Goal: Information Seeking & Learning: Learn about a topic

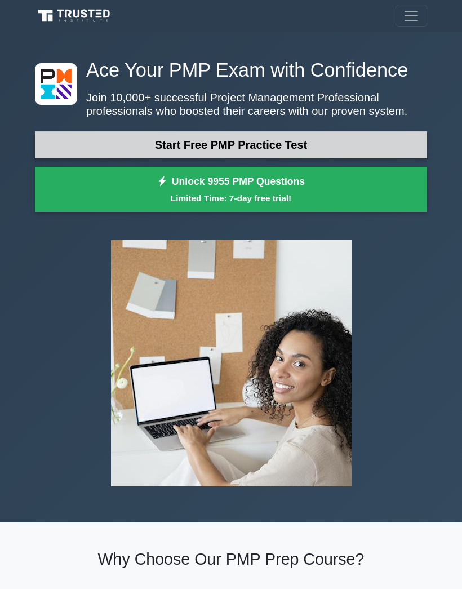
click at [286, 158] on link "Start Free PMP Practice Test" at bounding box center [231, 144] width 392 height 27
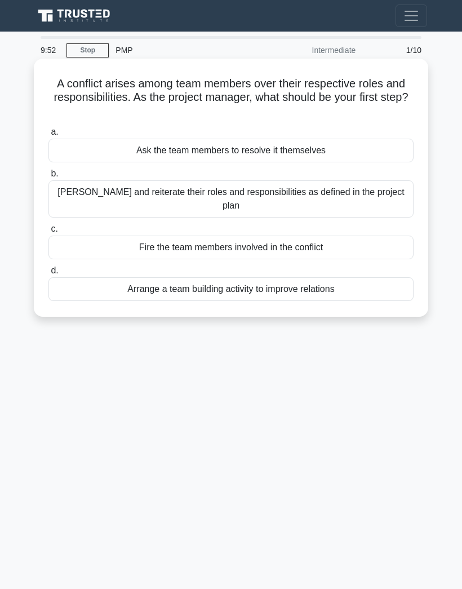
click at [327, 199] on div "[PERSON_NAME] and reiterate their roles and responsibilities as defined in the …" at bounding box center [230, 198] width 365 height 37
click at [48, 177] on input "b. [PERSON_NAME] and reiterate their roles and responsibilities as defined in t…" at bounding box center [48, 173] width 0 height 7
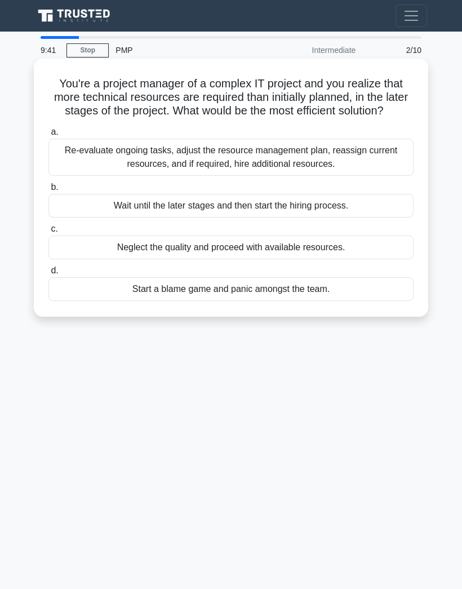
click at [340, 165] on div "Re-evaluate ongoing tasks, adjust the resource management plan, reassign curren…" at bounding box center [230, 157] width 365 height 37
click at [48, 136] on input "a. Re-evaluate ongoing tasks, adjust the resource management plan, reassign cur…" at bounding box center [48, 131] width 0 height 7
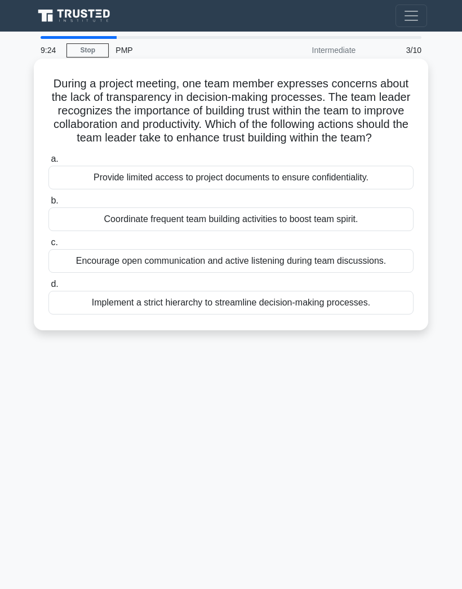
click at [377, 273] on div "Encourage open communication and active listening during team discussions." at bounding box center [230, 261] width 365 height 24
click at [48, 246] on input "c. Encourage open communication and active listening during team discussions." at bounding box center [48, 242] width 0 height 7
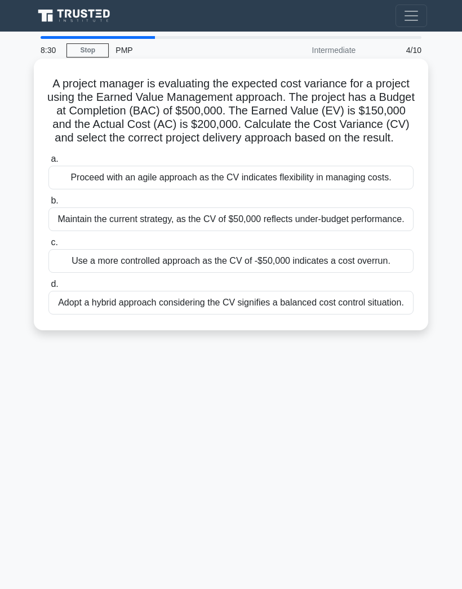
click at [312, 273] on div "Use a more controlled approach as the CV of -$50,000 indicates a cost overrun." at bounding box center [230, 261] width 365 height 24
click at [48, 246] on input "c. Use a more controlled approach as the CV of -$50,000 indicates a cost overru…" at bounding box center [48, 242] width 0 height 7
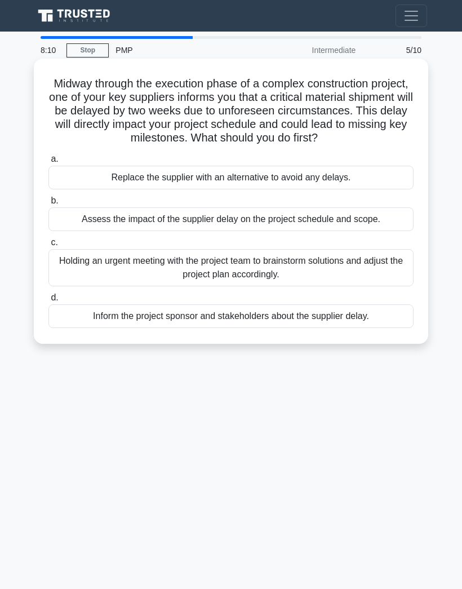
click at [383, 189] on div "Replace the supplier with an alternative to avoid any delays." at bounding box center [230, 178] width 365 height 24
click at [48, 163] on input "a. Replace the supplier with an alternative to avoid any delays." at bounding box center [48, 159] width 0 height 7
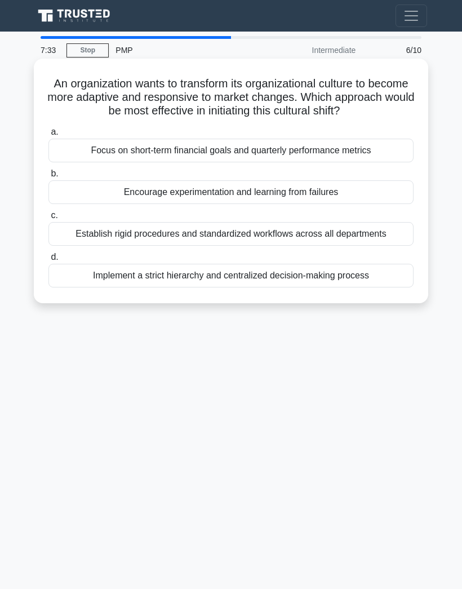
click at [362, 162] on div "Focus on short-term financial goals and quarterly performance metrics" at bounding box center [230, 151] width 365 height 24
click at [48, 136] on input "a. Focus on short-term financial goals and quarterly performance metrics" at bounding box center [48, 131] width 0 height 7
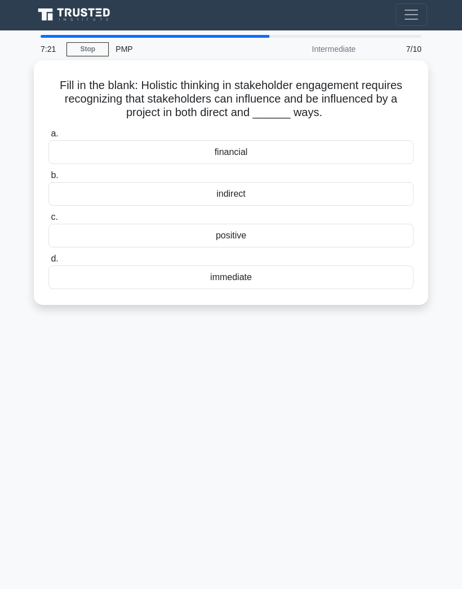
scroll to position [2, 0]
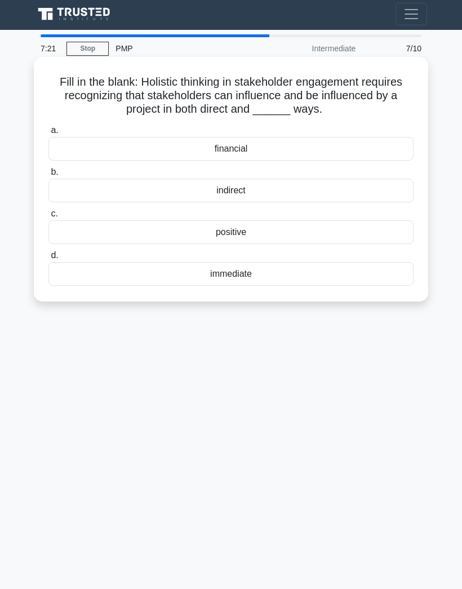
click at [313, 189] on div "indirect" at bounding box center [230, 191] width 365 height 24
click at [48, 176] on input "b. indirect" at bounding box center [48, 171] width 0 height 7
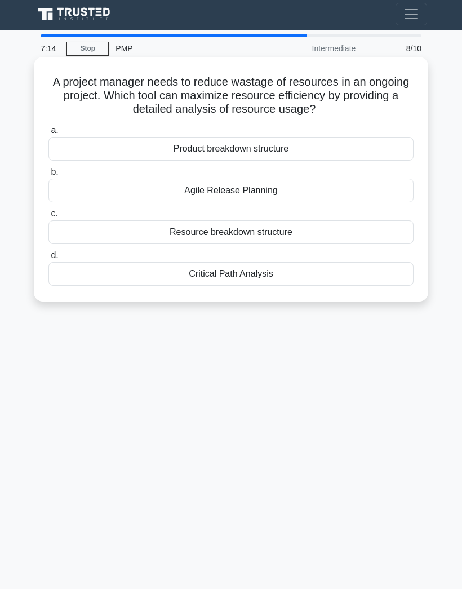
click at [371, 224] on div "Resource breakdown structure" at bounding box center [230, 232] width 365 height 24
click at [48, 218] on input "c. Resource breakdown structure" at bounding box center [48, 213] width 0 height 7
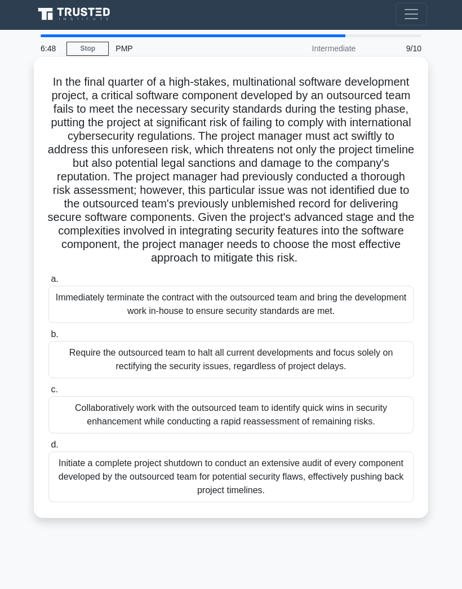
click at [371, 433] on div "Collaboratively work with the outsourced team to identify quick wins in securit…" at bounding box center [230, 414] width 365 height 37
click at [48, 393] on input "c. Collaboratively work with the outsourced team to identify quick wins in secu…" at bounding box center [48, 389] width 0 height 7
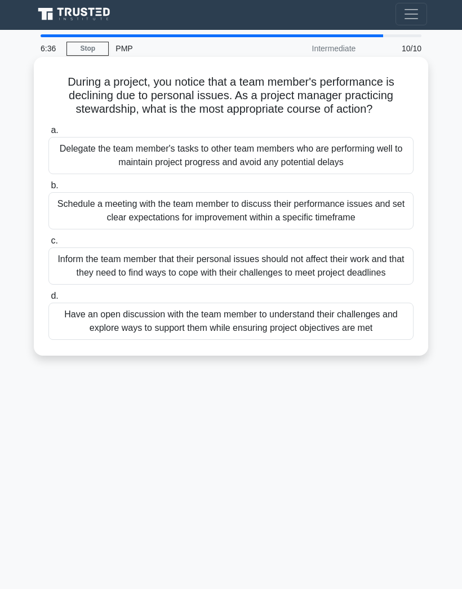
click at [359, 340] on div "Have an open discussion with the team member to understand their challenges and…" at bounding box center [230, 321] width 365 height 37
click at [48, 300] on input "d. Have an open discussion with the team member to understand their challenges …" at bounding box center [48, 295] width 0 height 7
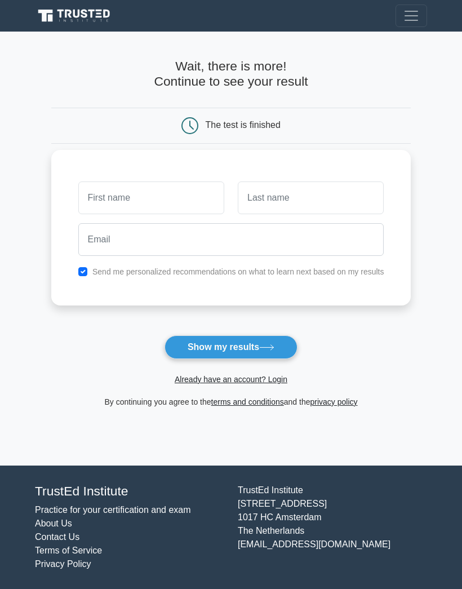
click at [78, 273] on input "checkbox" at bounding box center [82, 271] width 9 height 9
checkbox input "false"
click at [179, 210] on input "text" at bounding box center [151, 197] width 146 height 33
type input "I"
type input ".C"
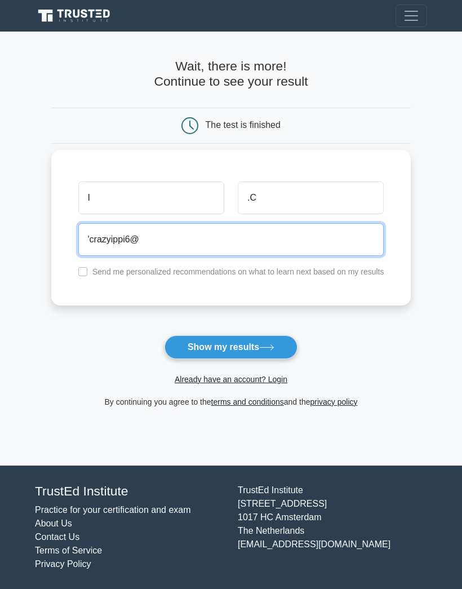
click at [78, 240] on input "'crazyippi6@" at bounding box center [231, 239] width 306 height 33
click at [139, 248] on input "crazyippi6@" at bounding box center [231, 239] width 306 height 33
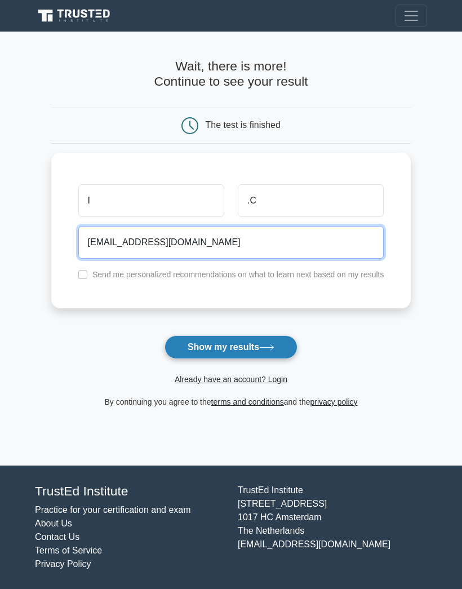
type input "crazyippi6@gmail.com"
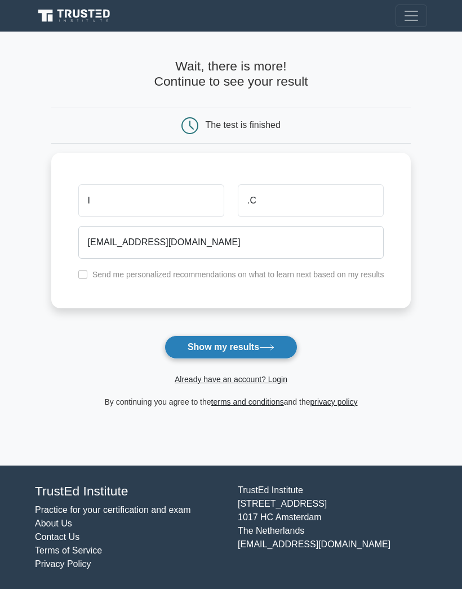
click at [247, 357] on button "Show my results" at bounding box center [231, 347] width 133 height 24
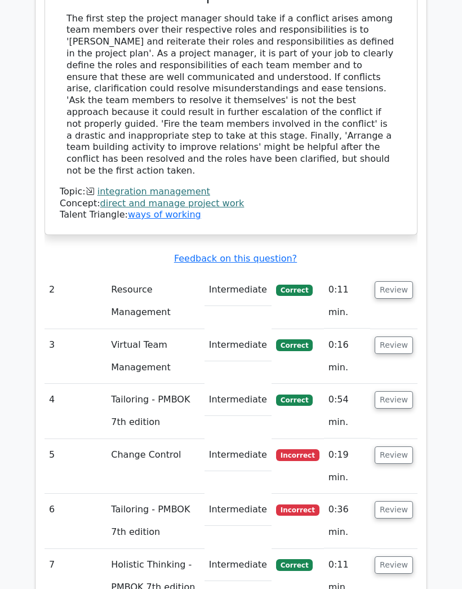
scroll to position [1341, 0]
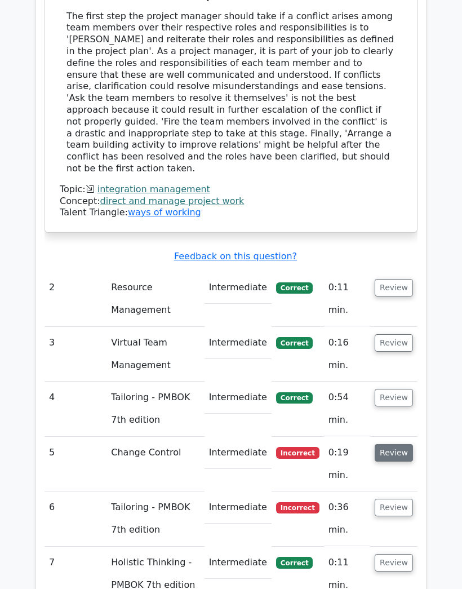
click at [395, 444] on button "Review" at bounding box center [394, 452] width 38 height 17
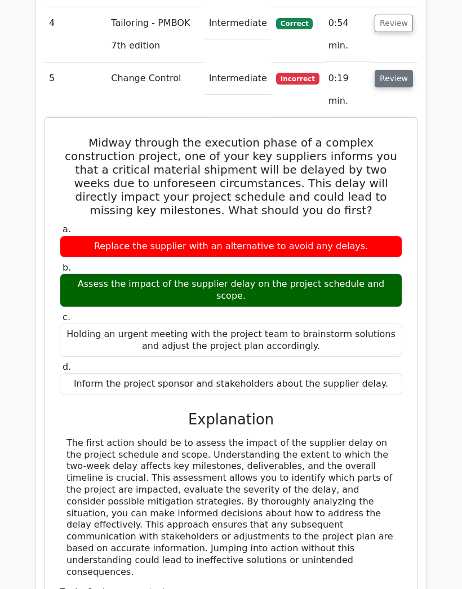
scroll to position [1921, 0]
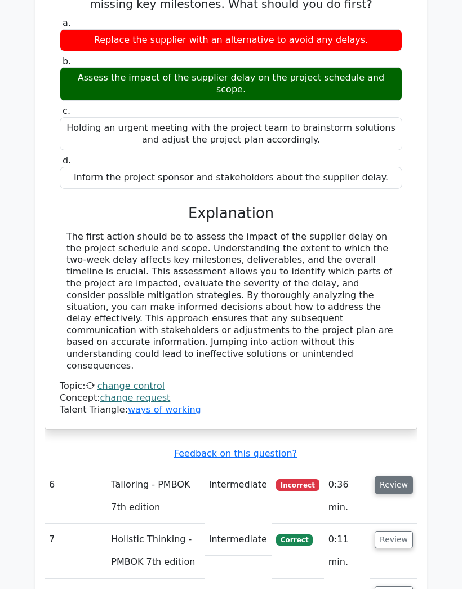
click at [385, 476] on button "Review" at bounding box center [394, 484] width 38 height 17
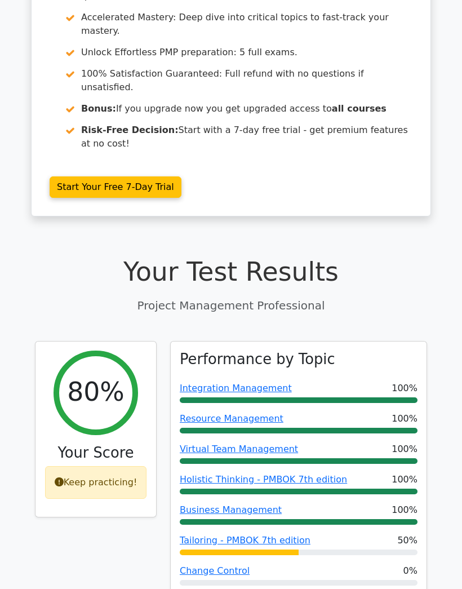
scroll to position [0, 0]
